Goal: Task Accomplishment & Management: Manage account settings

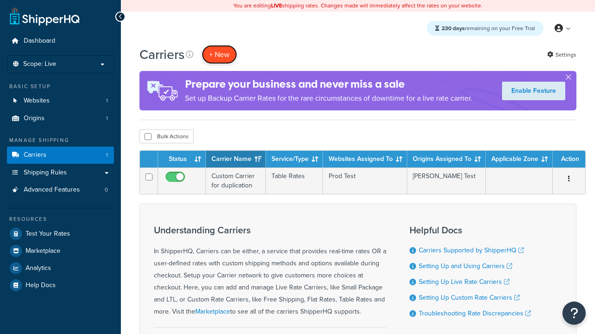
click at [219, 54] on button "+ New" at bounding box center [219, 54] width 35 height 19
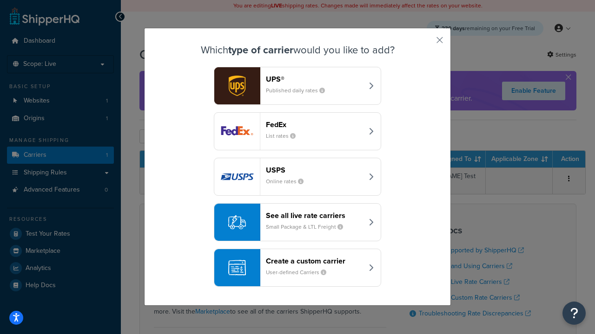
click at [314, 125] on header "FedEx" at bounding box center [314, 124] width 97 height 9
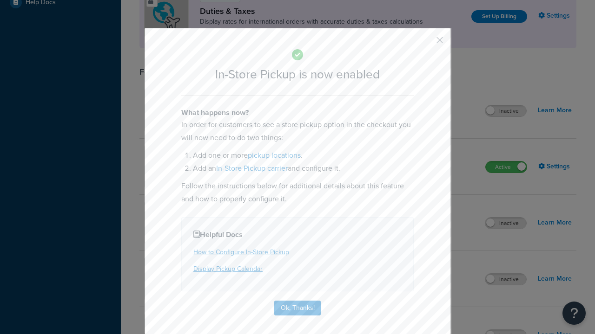
click at [426, 43] on button "button" at bounding box center [426, 43] width 2 height 2
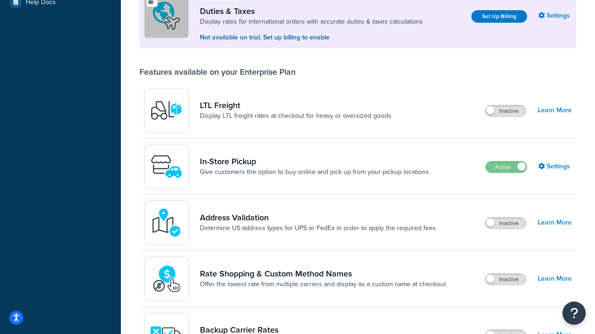
scroll to position [283, 0]
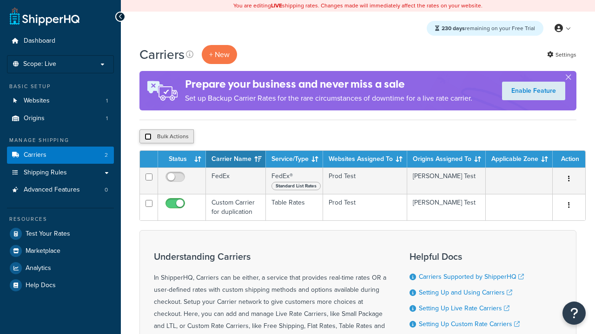
click at [148, 137] on input "checkbox" at bounding box center [147, 136] width 7 height 7
checkbox input "true"
click at [0, 0] on button "Delete" at bounding box center [0, 0] width 0 height 0
